Goal: Information Seeking & Learning: Learn about a topic

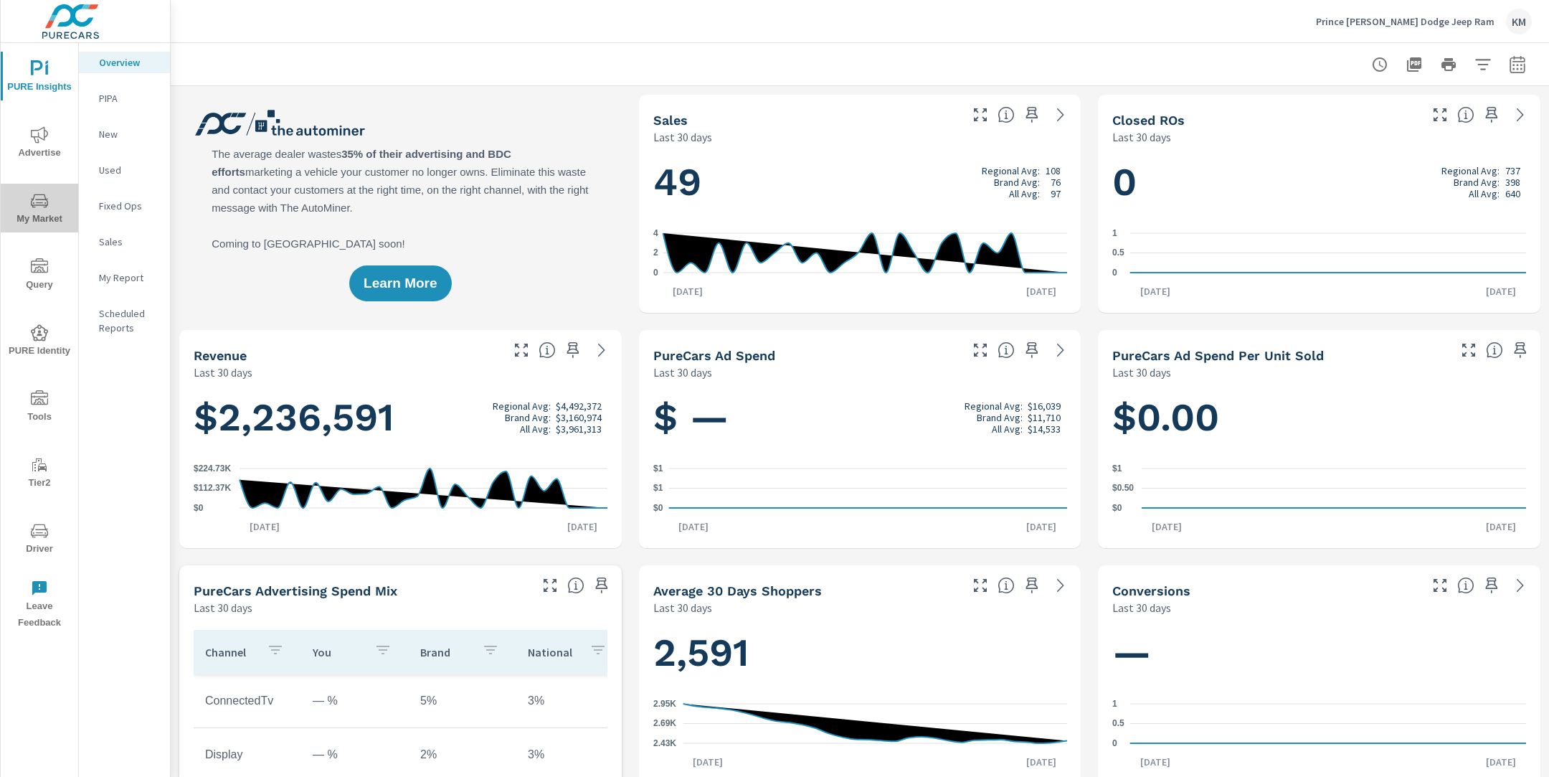
click at [44, 194] on icon "nav menu" at bounding box center [39, 201] width 17 height 14
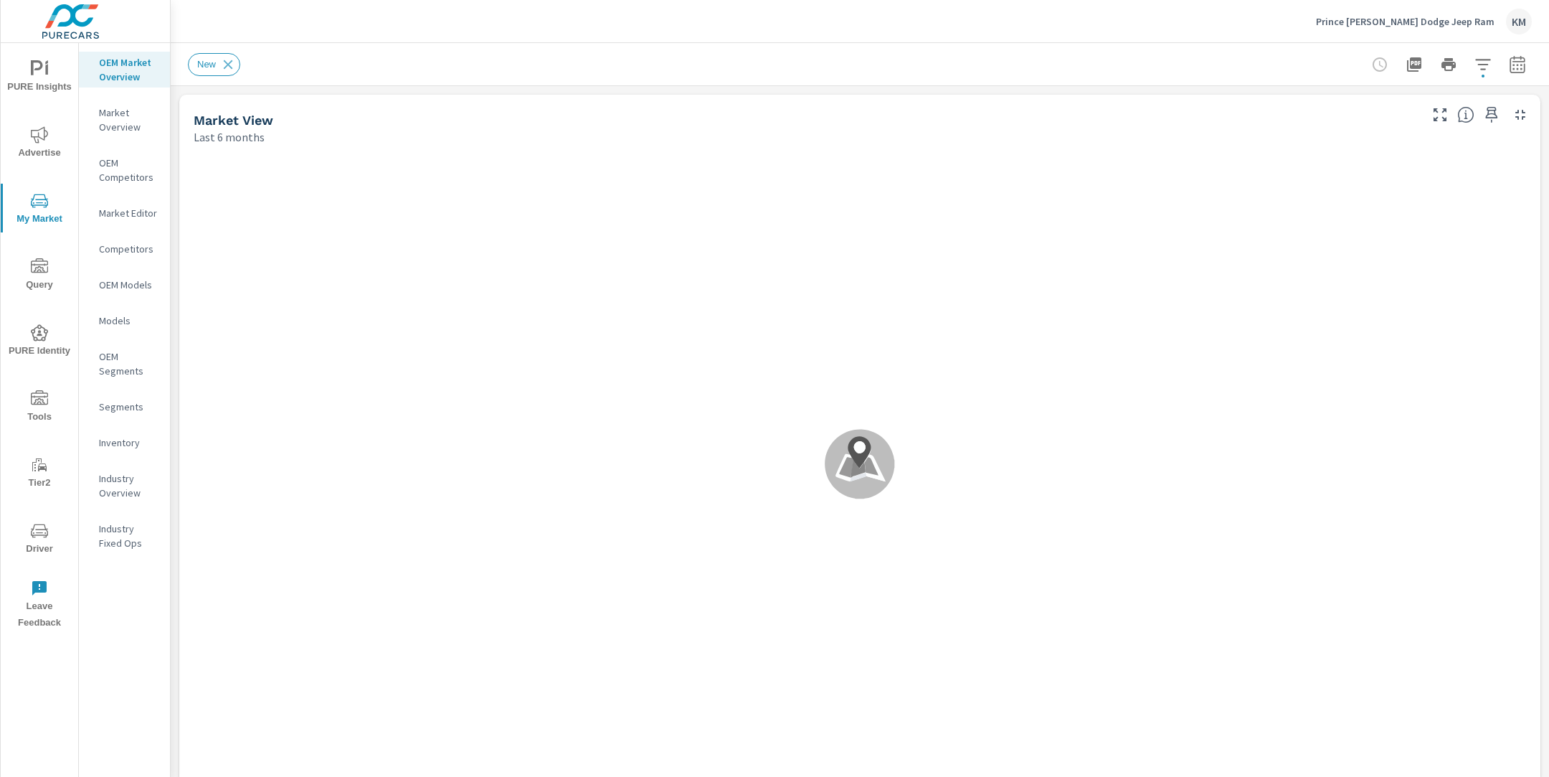
click at [483, 49] on div "New" at bounding box center [860, 64] width 1344 height 42
click at [470, 58] on div "New" at bounding box center [759, 64] width 1143 height 23
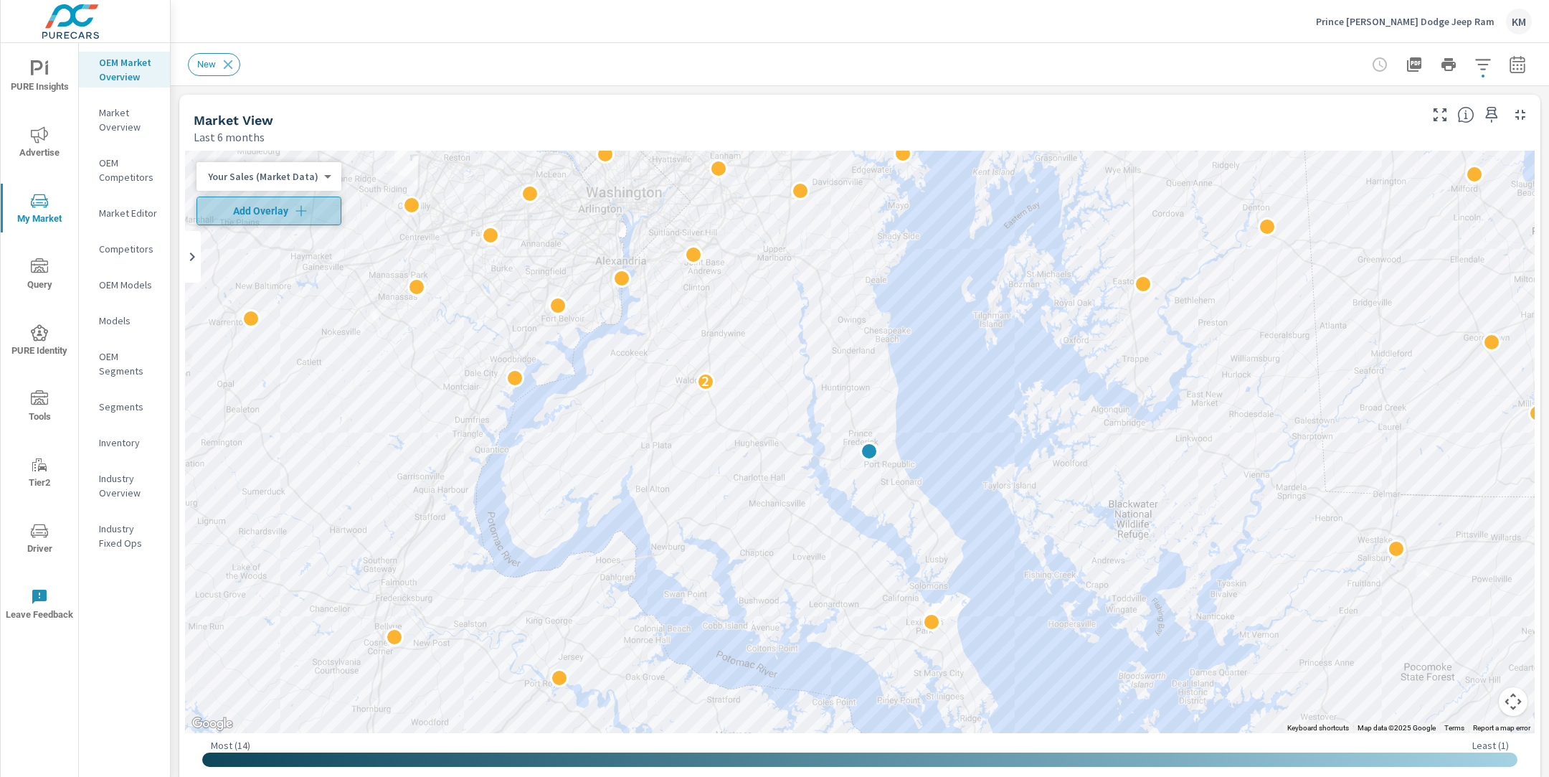
click at [301, 213] on icon "button" at bounding box center [301, 211] width 14 height 14
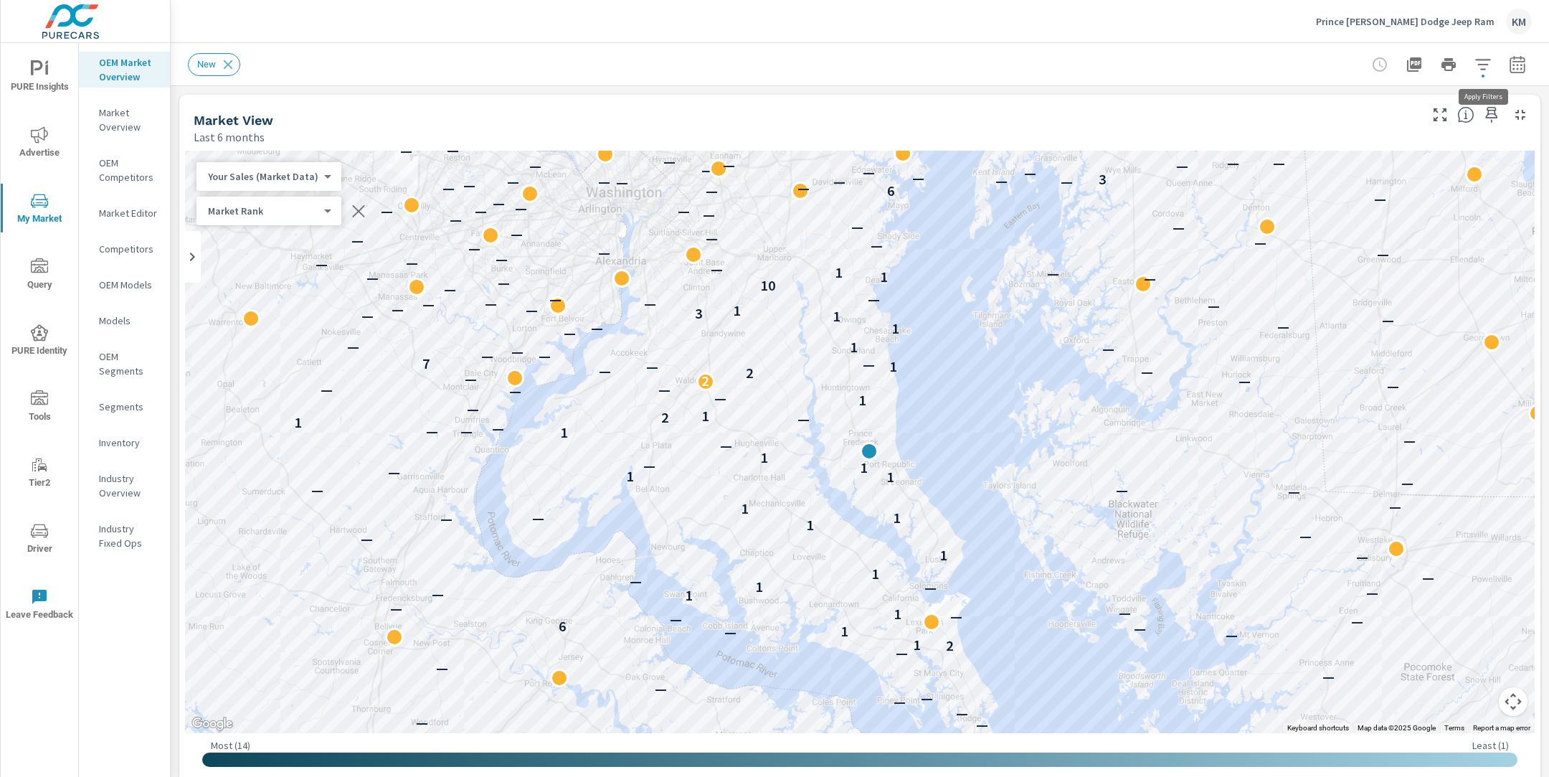
click at [1481, 66] on icon "button" at bounding box center [1482, 64] width 17 height 17
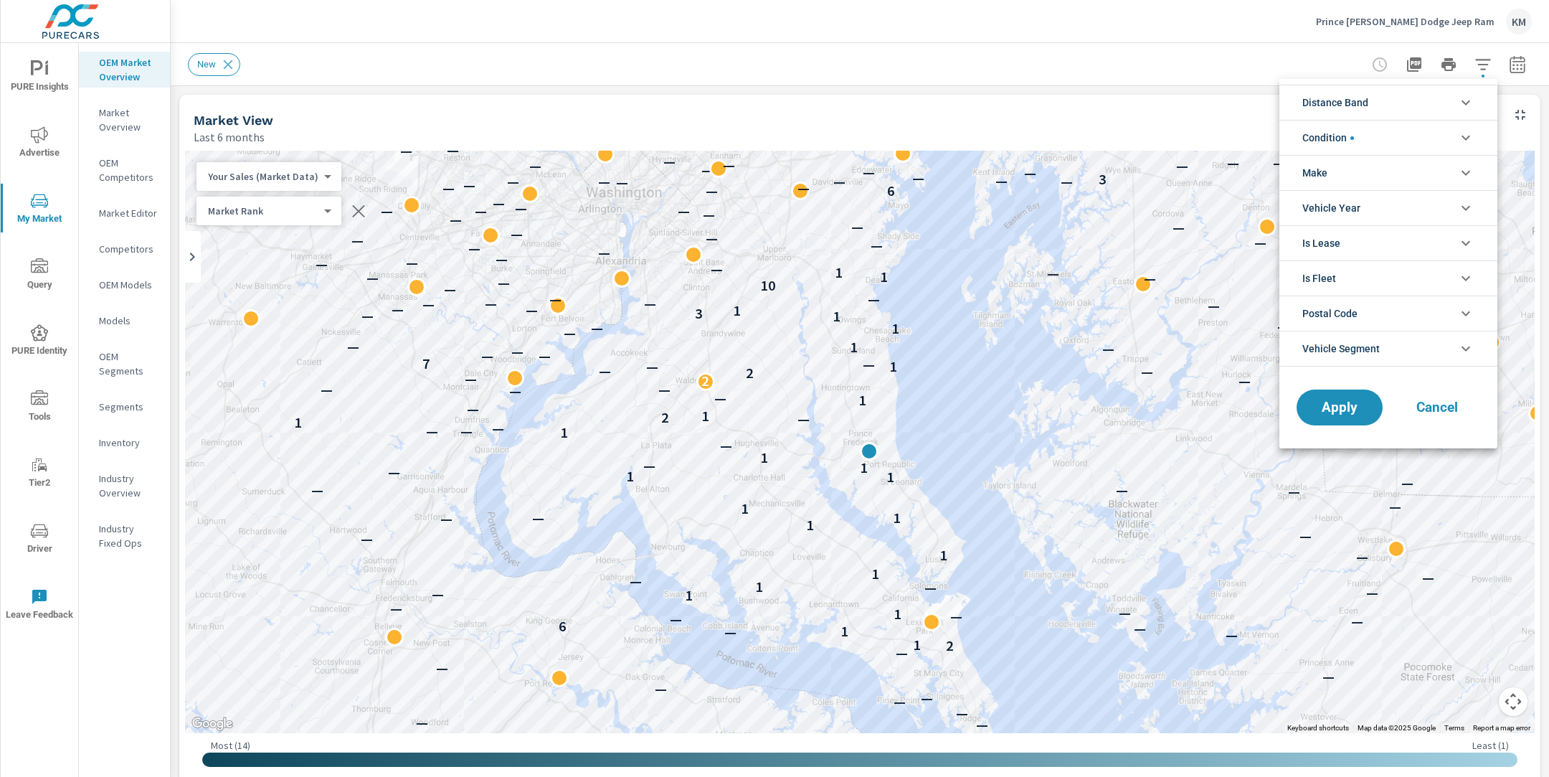
click at [1381, 105] on li "Distance Band" at bounding box center [1388, 102] width 218 height 35
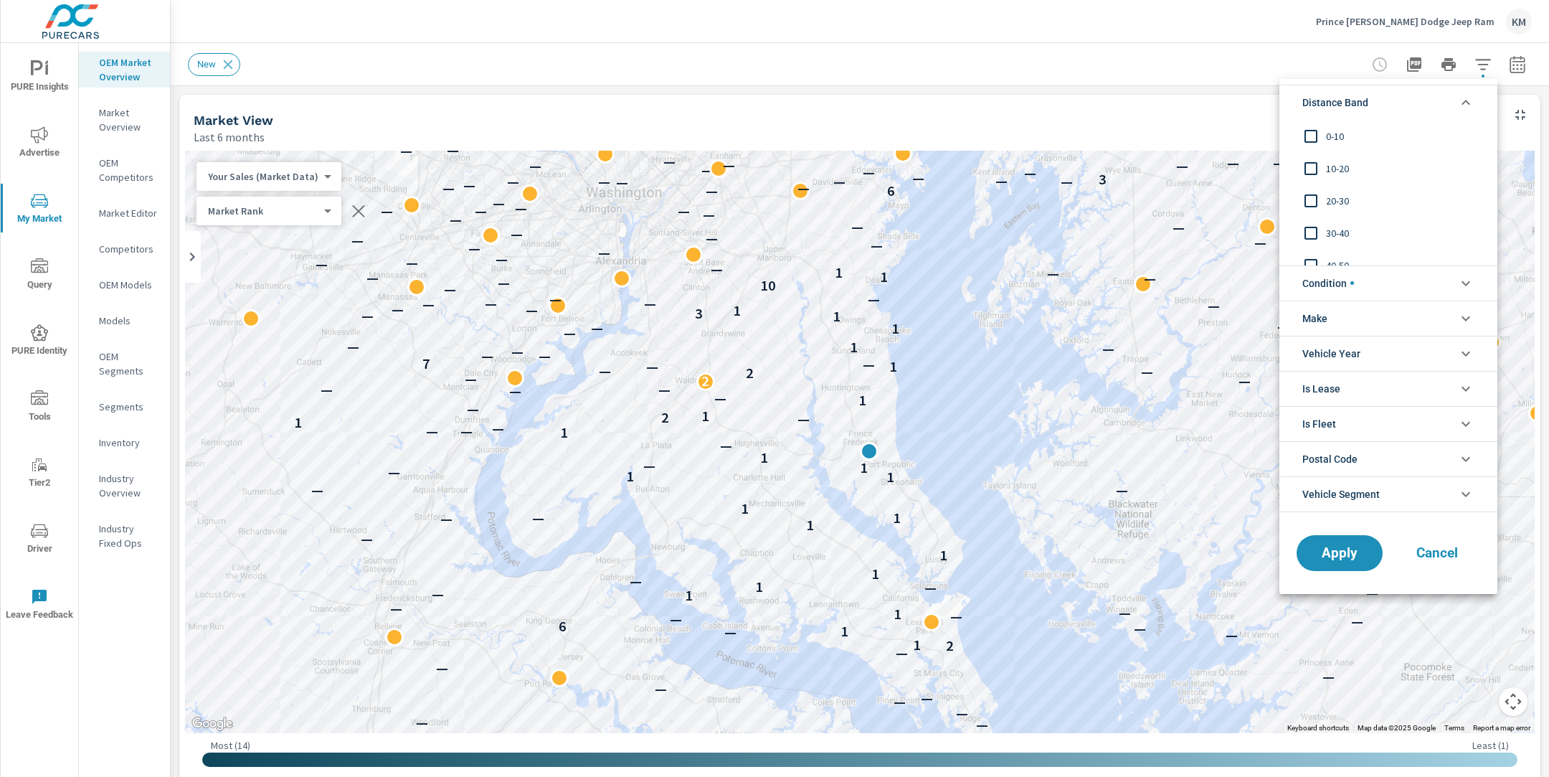
click at [1346, 138] on span "0-10" at bounding box center [1404, 136] width 157 height 17
click at [1334, 169] on span "10-20" at bounding box center [1404, 168] width 157 height 17
click at [1331, 193] on span "20-30" at bounding box center [1404, 200] width 157 height 17
click at [1342, 561] on button "Apply" at bounding box center [1339, 552] width 89 height 37
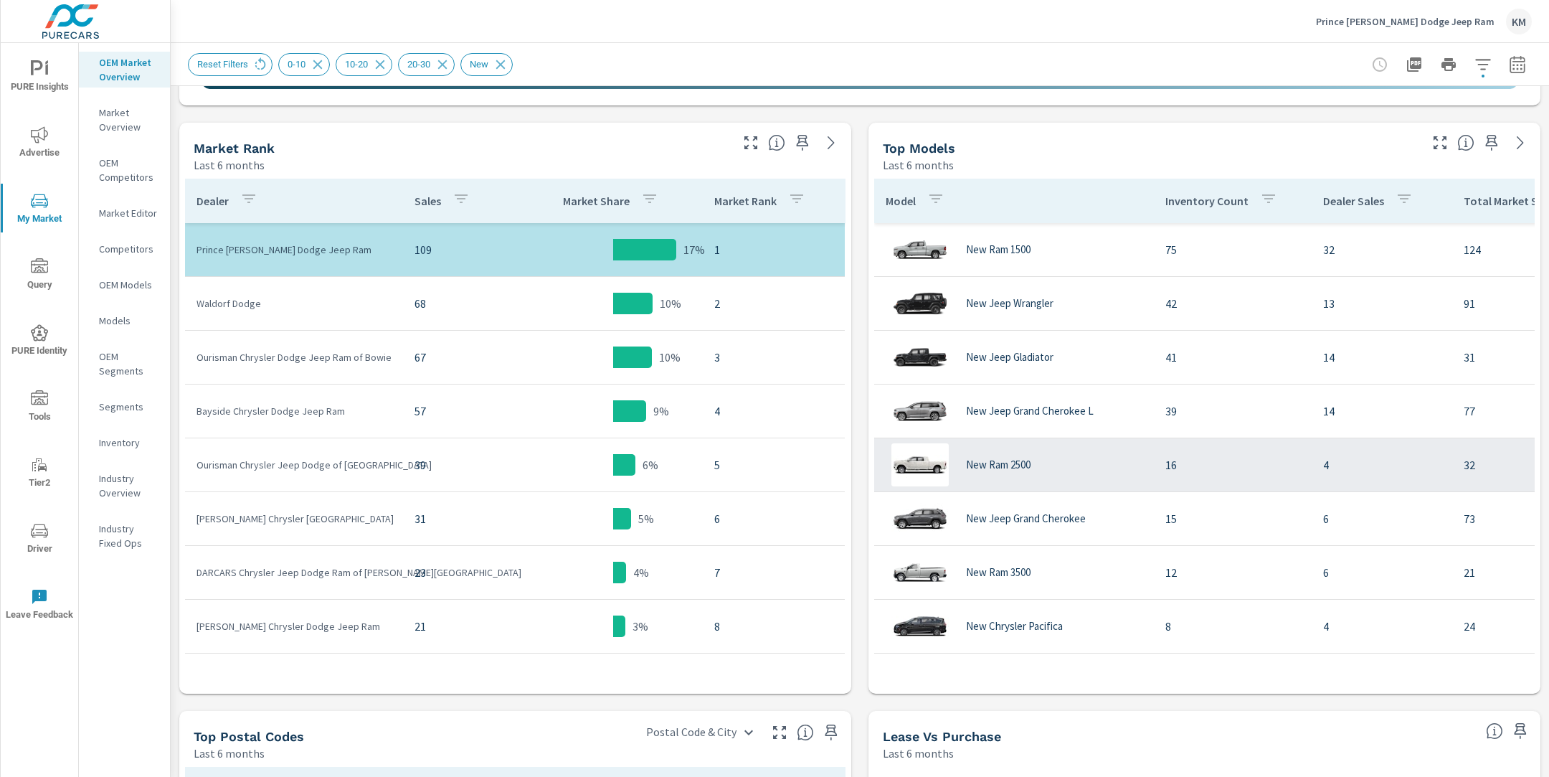
scroll to position [671, 0]
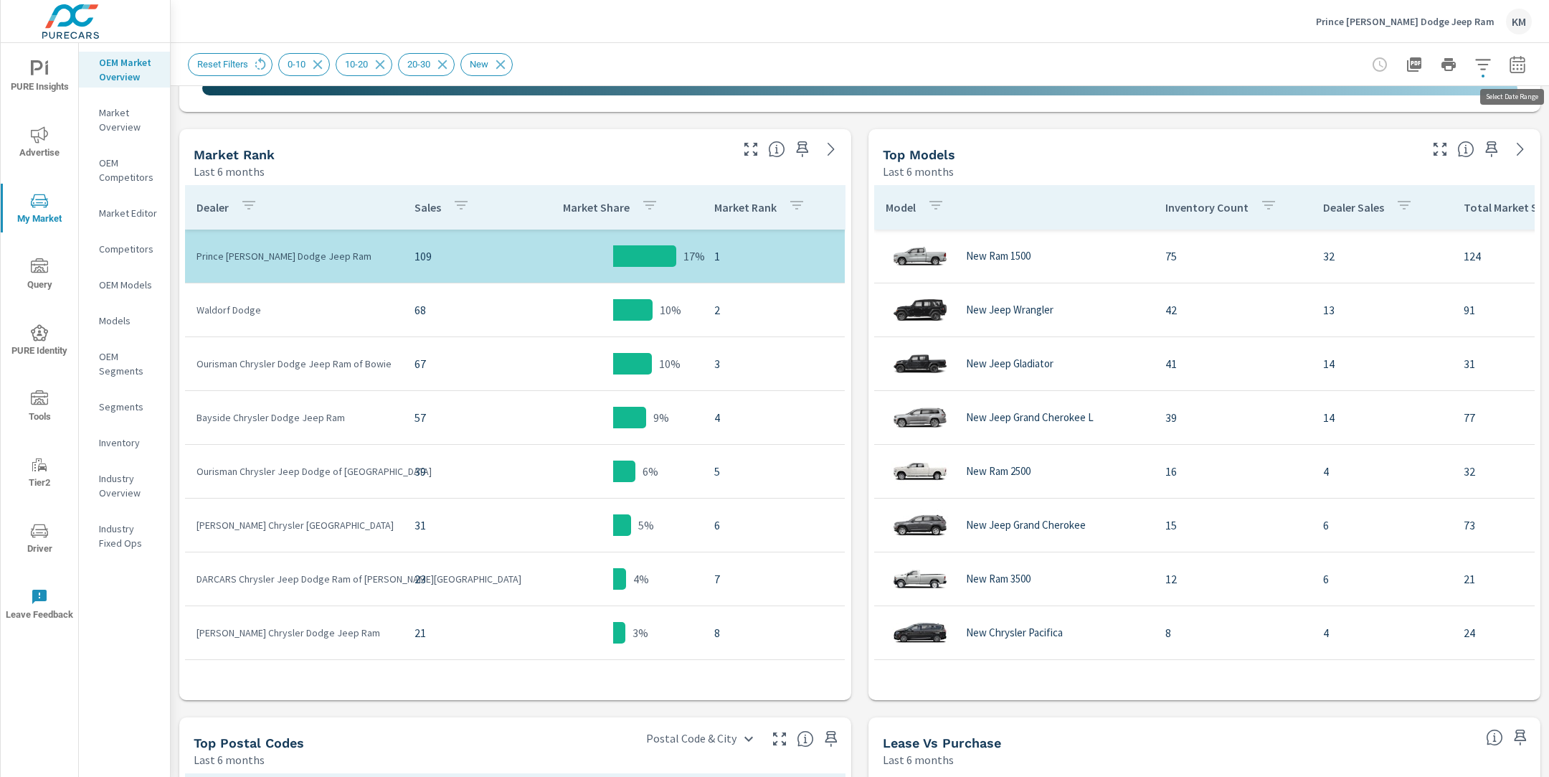
click at [1517, 68] on icon "button" at bounding box center [1516, 67] width 9 height 6
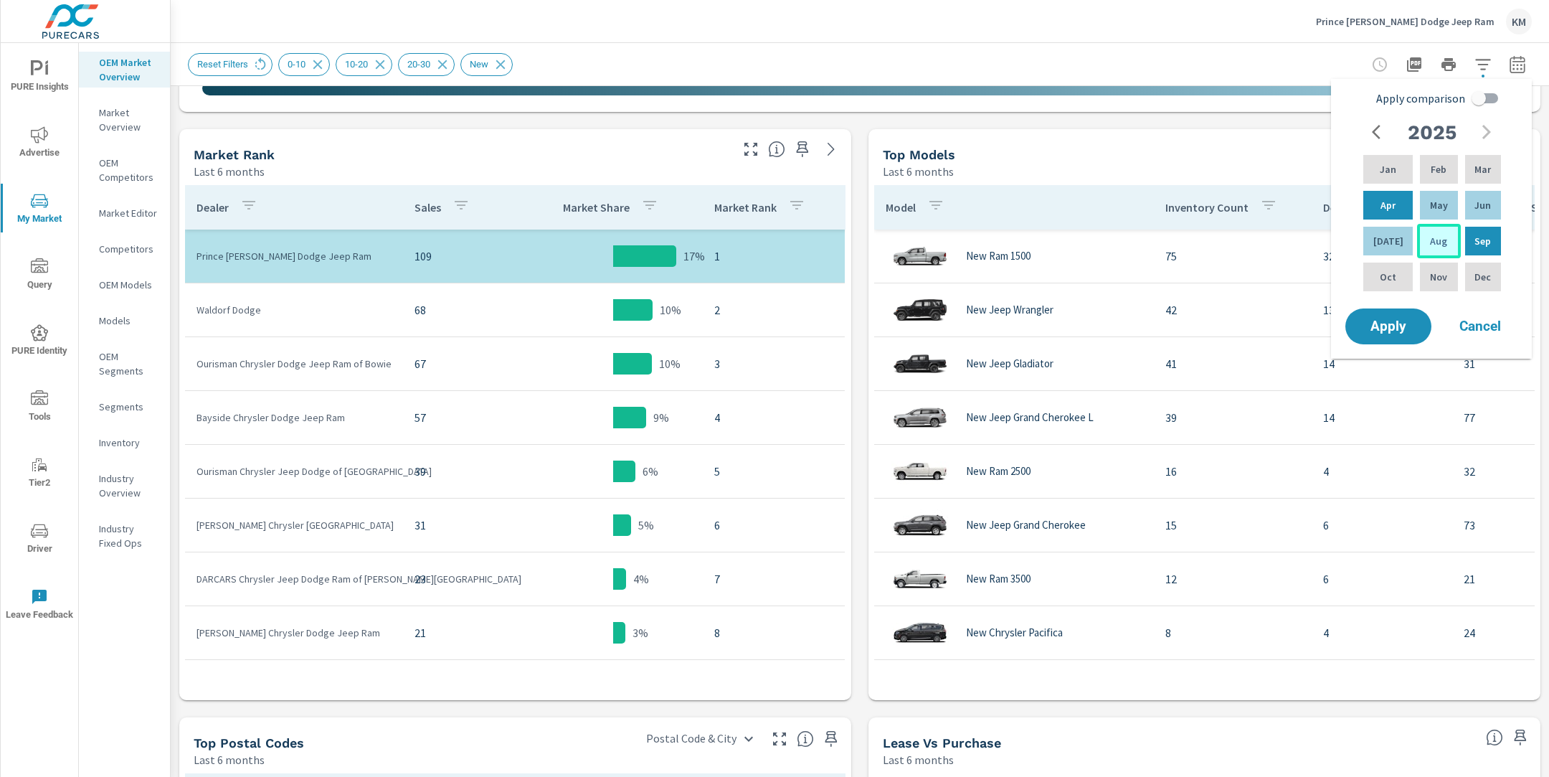
click at [1422, 238] on div "Aug" at bounding box center [1438, 241] width 43 height 34
click at [1474, 169] on p "Mar" at bounding box center [1482, 169] width 16 height 14
click at [1481, 103] on input "Apply comparison" at bounding box center [1479, 98] width 82 height 27
checkbox input "true"
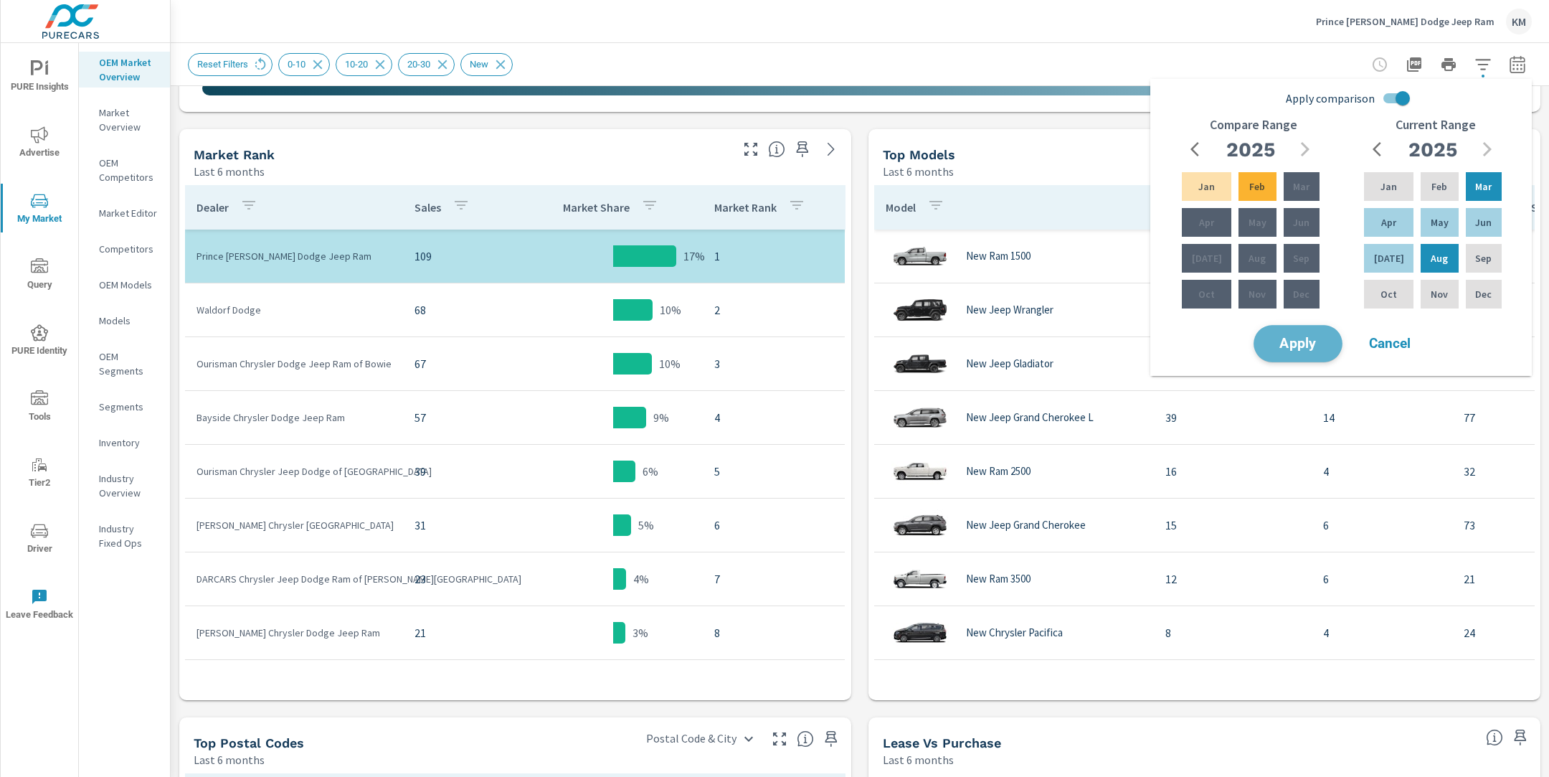
click at [1286, 341] on span "Apply" at bounding box center [1297, 344] width 59 height 14
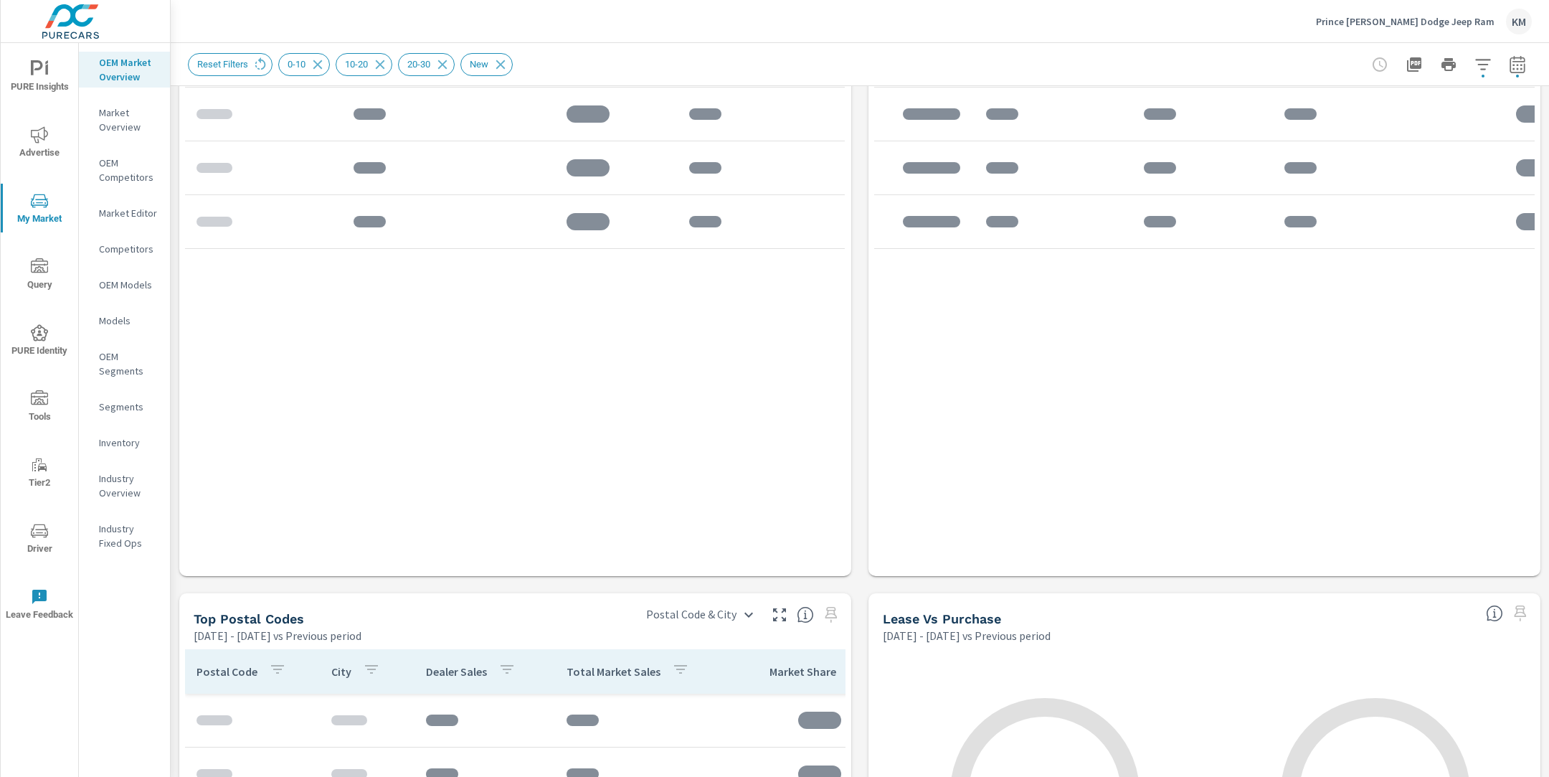
scroll to position [1182, 0]
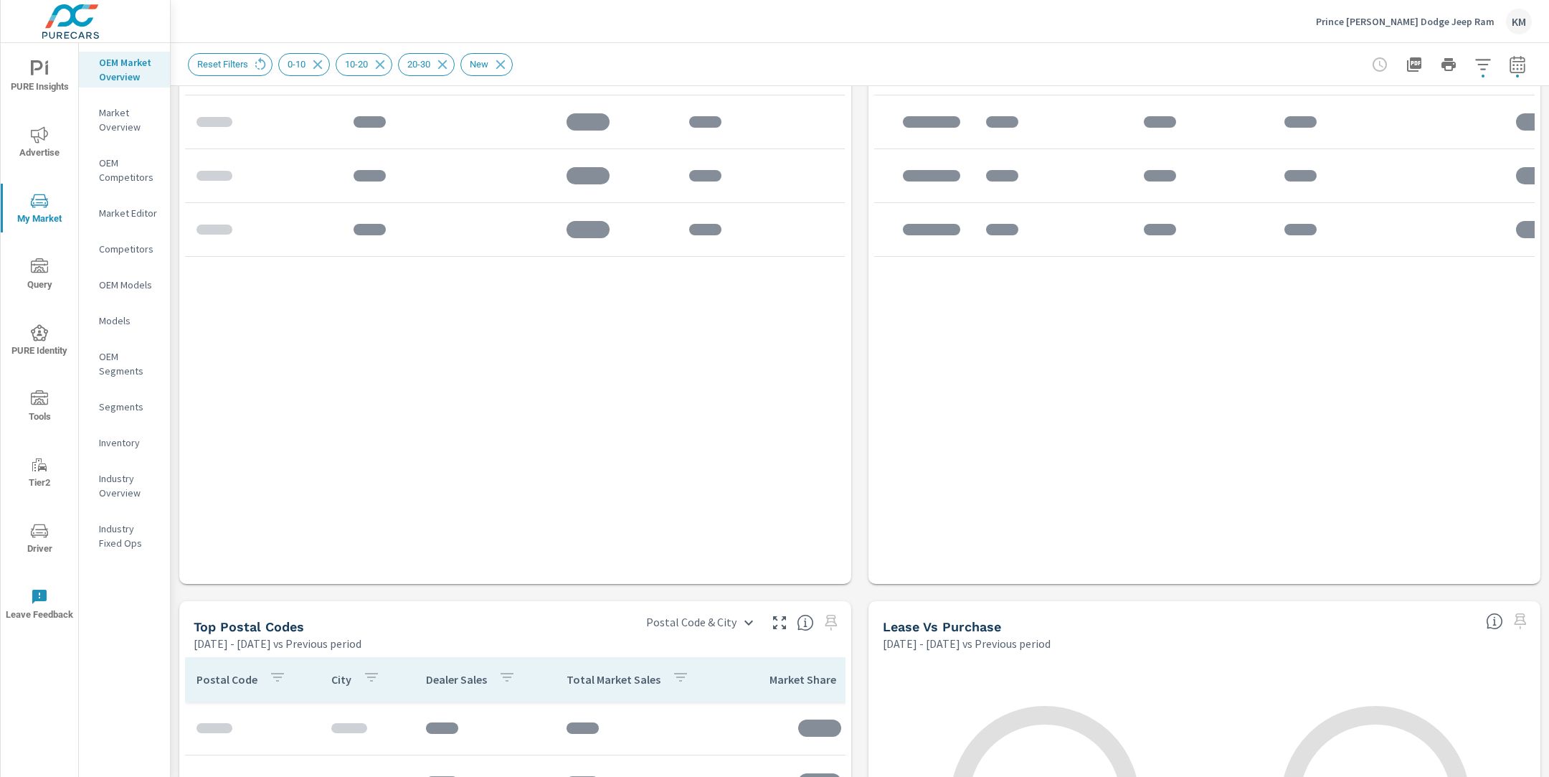
click at [861, 457] on div "Market View [DATE] - [DATE] vs Previous period .map-bw_svg__st2{fill:#fdfefe}.m…" at bounding box center [860, 131] width 1378 height 2455
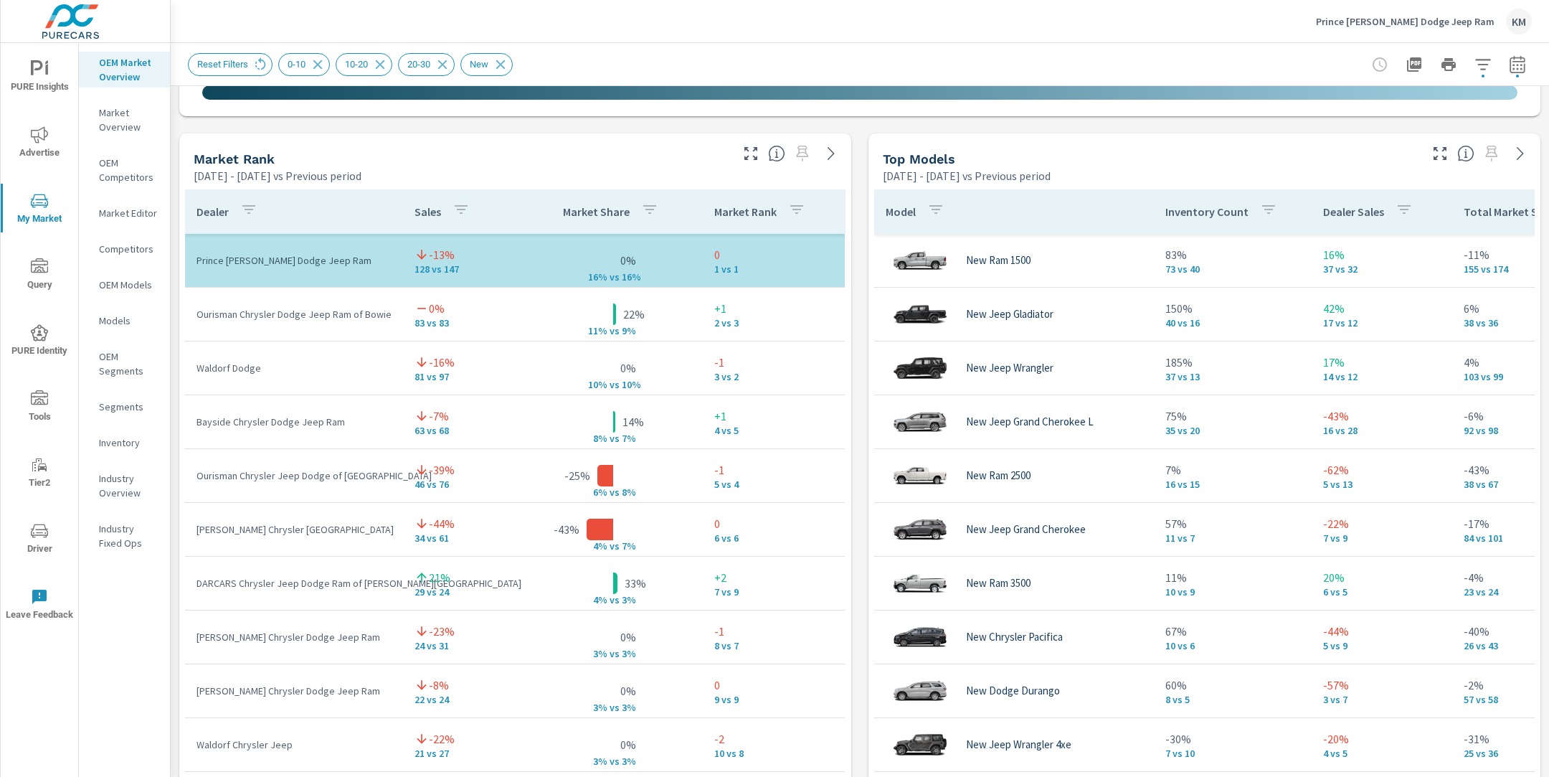
scroll to position [885, 0]
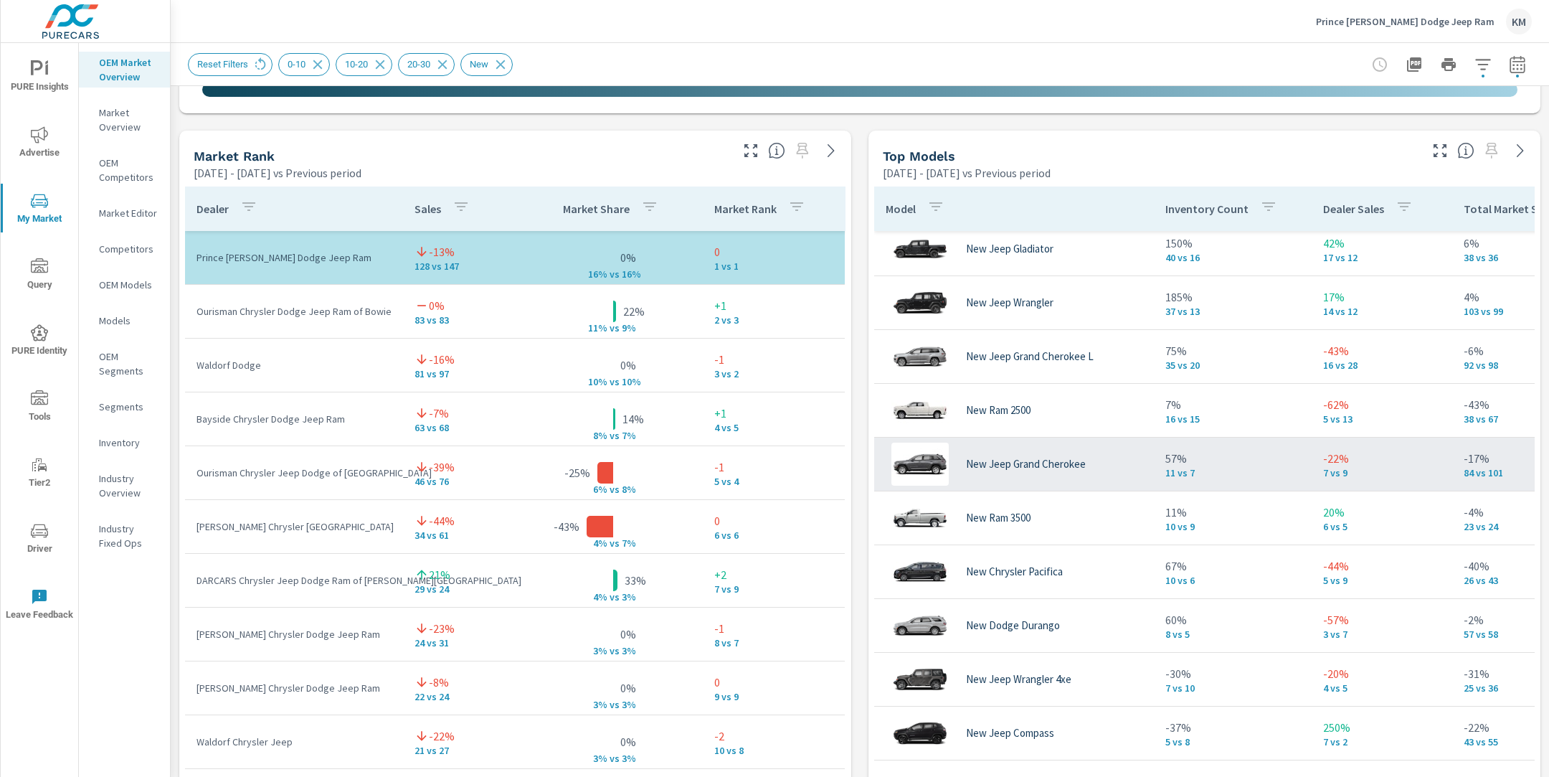
scroll to position [58, 0]
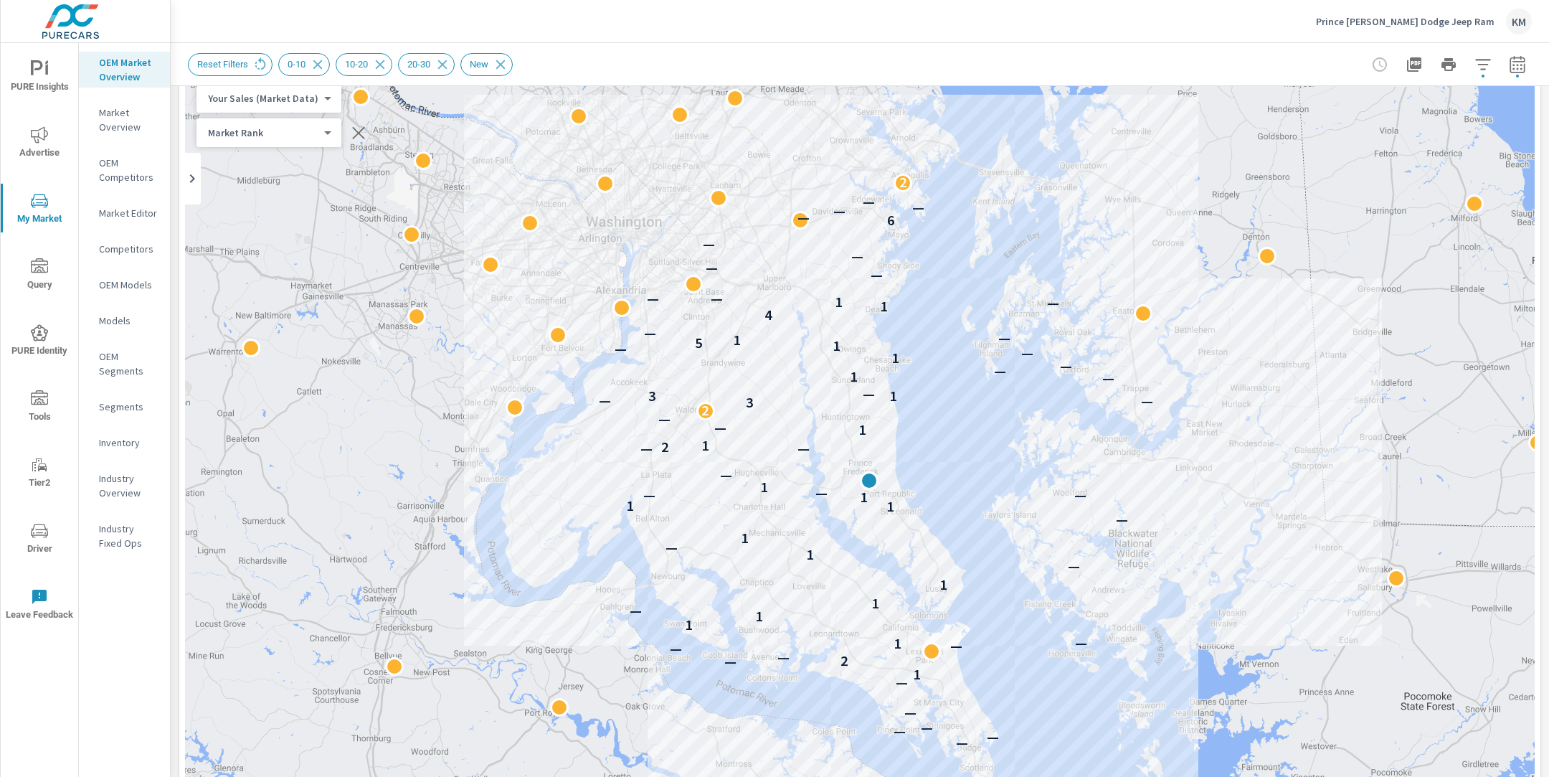
scroll to position [80, 0]
